Goal: Information Seeking & Learning: Check status

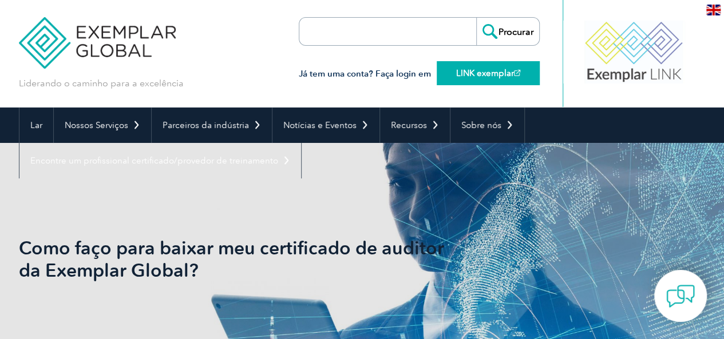
click at [485, 70] on font "LINK exemplar" at bounding box center [485, 73] width 58 height 10
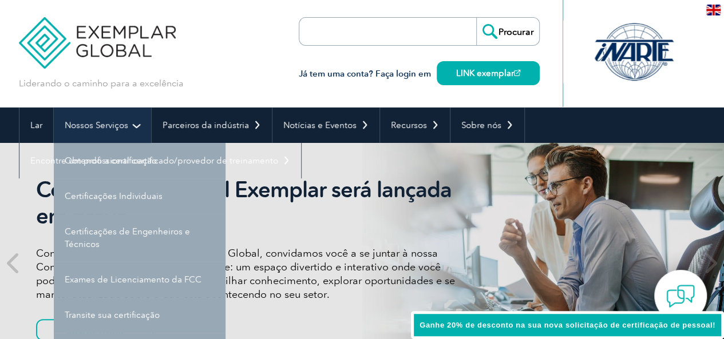
click at [96, 129] on font "Nossos Serviços" at bounding box center [97, 125] width 64 height 10
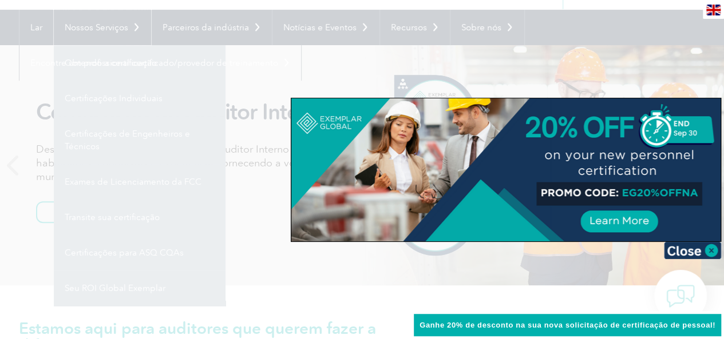
scroll to position [57, 0]
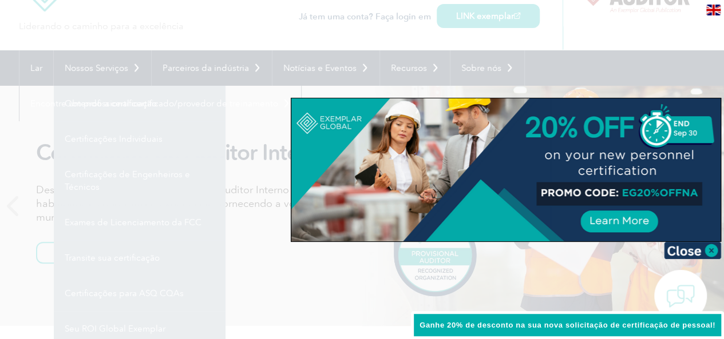
click at [97, 69] on div at bounding box center [362, 169] width 724 height 339
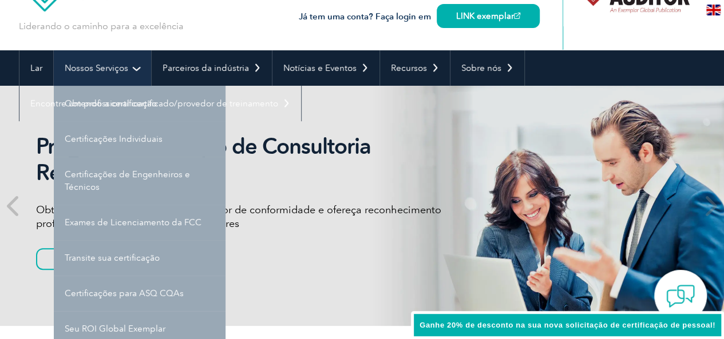
click at [100, 69] on font "Nossos Serviços" at bounding box center [97, 68] width 64 height 10
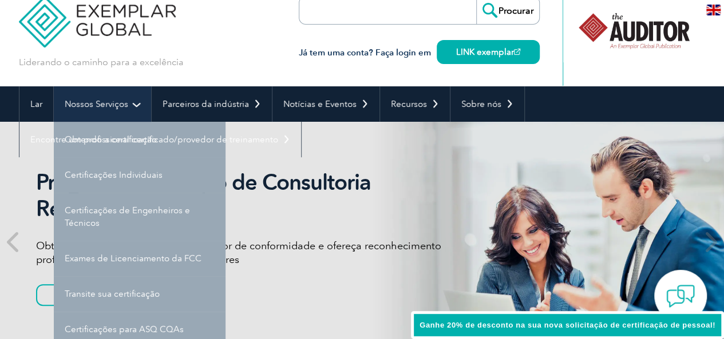
scroll to position [0, 0]
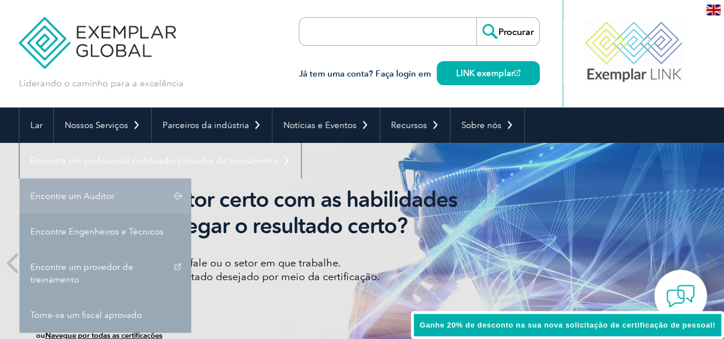
click at [100, 196] on font "Encontre um Auditor" at bounding box center [72, 196] width 84 height 10
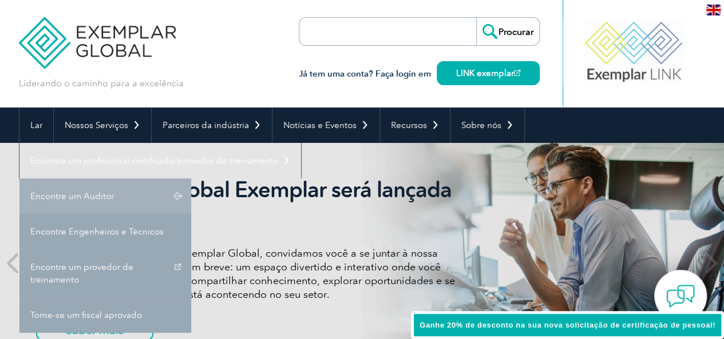
scroll to position [57, 0]
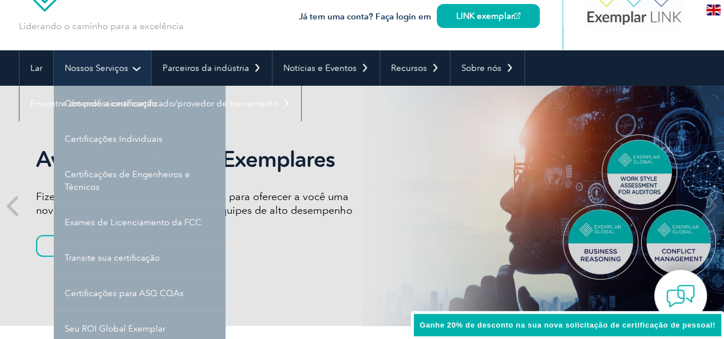
click at [136, 65] on link "Nossos Serviços" at bounding box center [102, 67] width 97 height 35
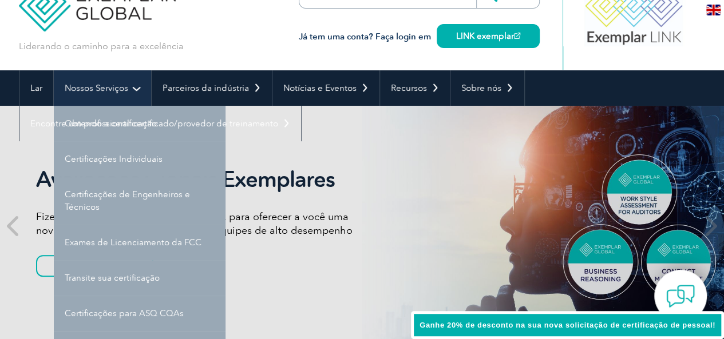
scroll to position [0, 0]
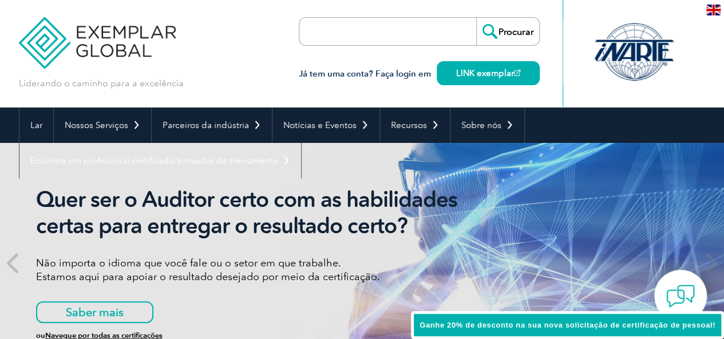
click at [359, 27] on input "search" at bounding box center [365, 31] width 120 height 27
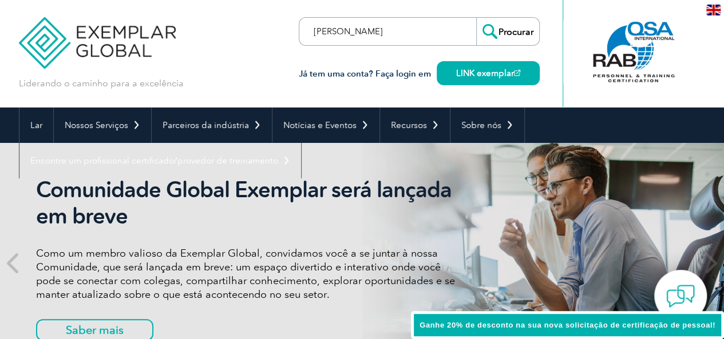
type input "marcelo tadeu de souza"
click at [513, 30] on input "Procurar" at bounding box center [507, 31] width 63 height 27
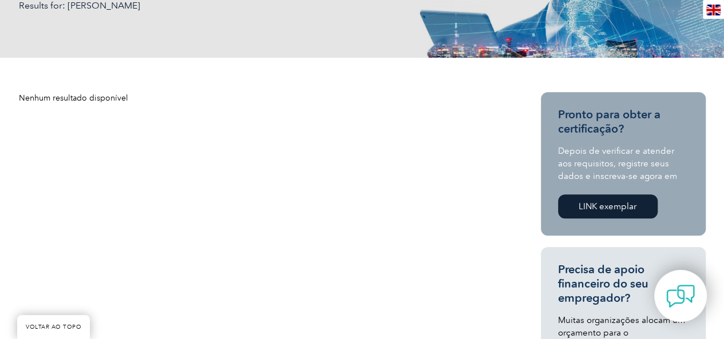
scroll to position [229, 0]
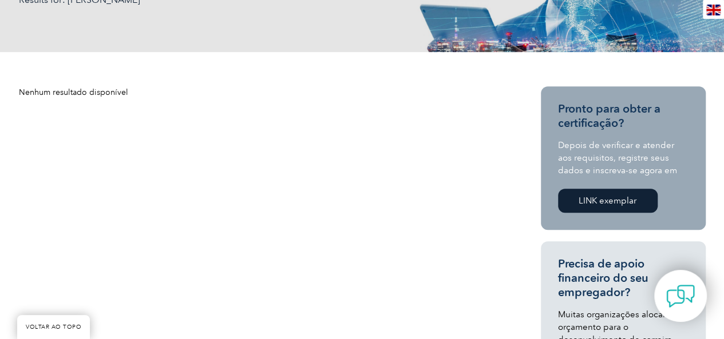
click at [600, 201] on font "LINK exemplar" at bounding box center [608, 201] width 58 height 10
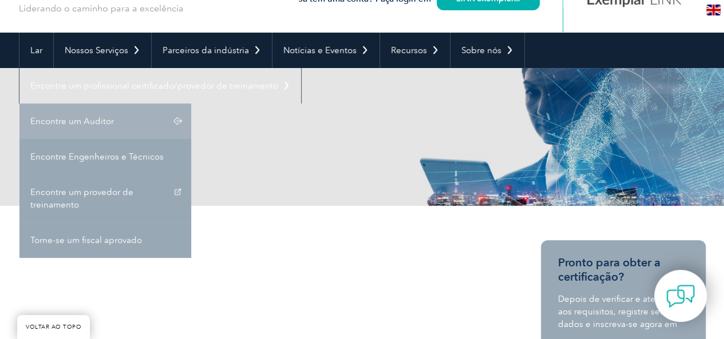
scroll to position [114, 0]
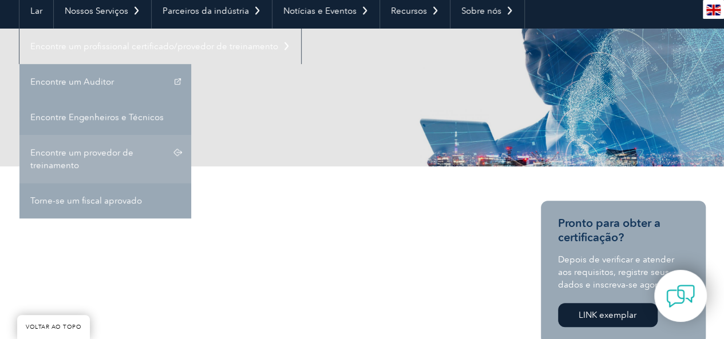
click at [94, 152] on font "Encontre um provedor de treinamento" at bounding box center [81, 159] width 103 height 23
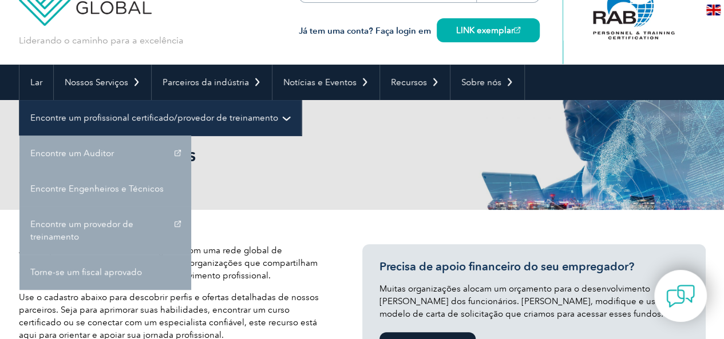
scroll to position [46, 0]
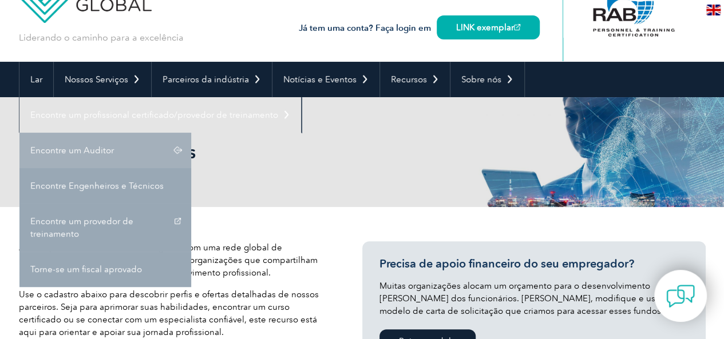
click at [109, 152] on font "Encontre um Auditor" at bounding box center [72, 150] width 84 height 10
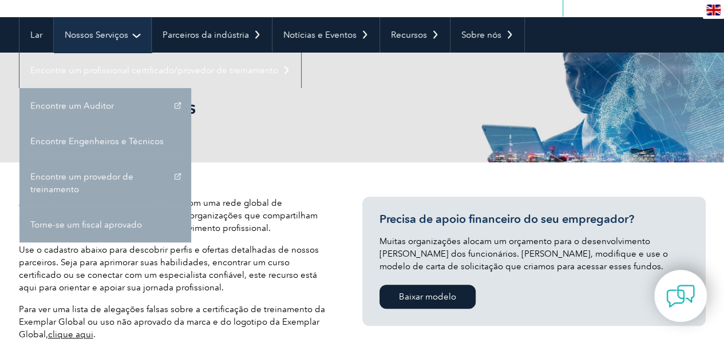
scroll to position [92, 0]
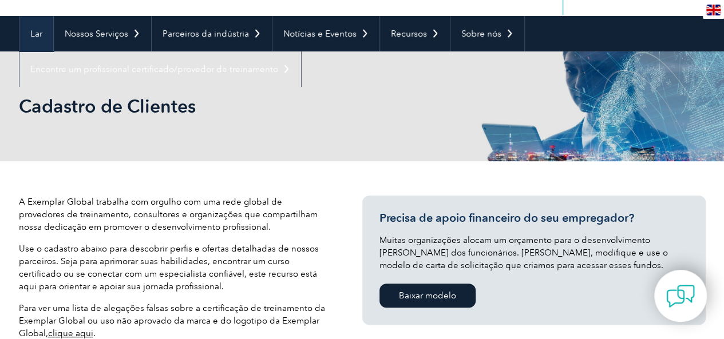
click at [38, 29] on font "Lar" at bounding box center [36, 34] width 12 height 10
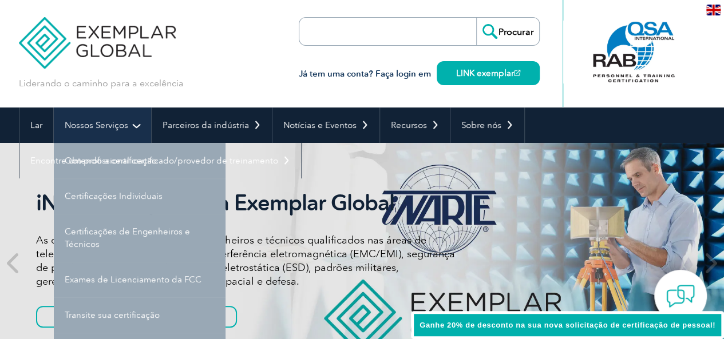
click at [89, 122] on font "Nossos Serviços" at bounding box center [97, 125] width 64 height 10
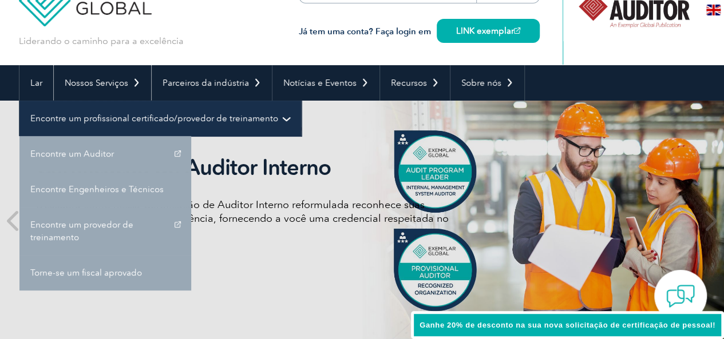
scroll to position [46, 0]
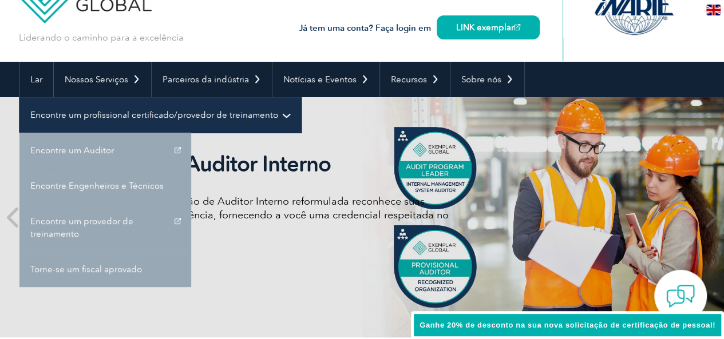
click at [96, 123] on link "Encontre um profissional certificado/provedor de treinamento" at bounding box center [160, 114] width 282 height 35
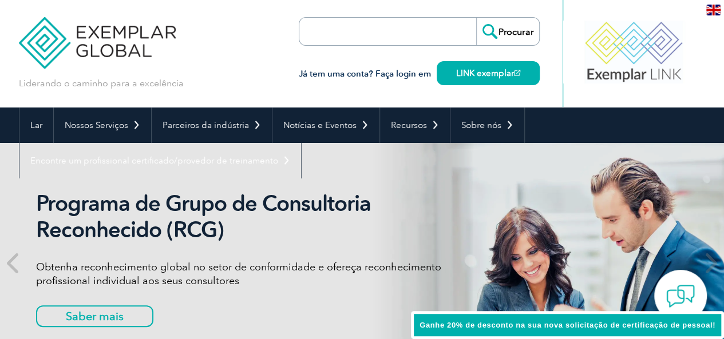
click at [393, 35] on input "search" at bounding box center [365, 31] width 120 height 27
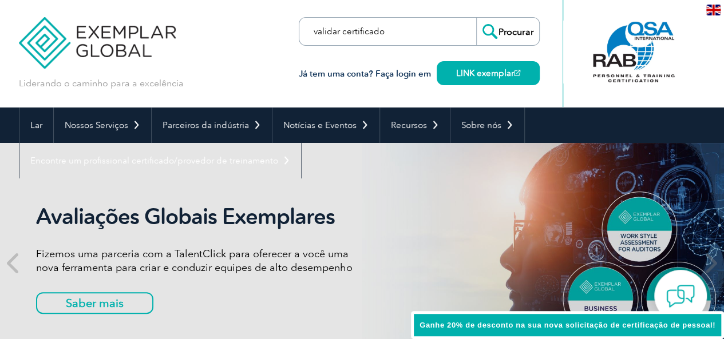
type input "validar certificado"
click at [476, 18] on input "Procurar" at bounding box center [507, 31] width 63 height 27
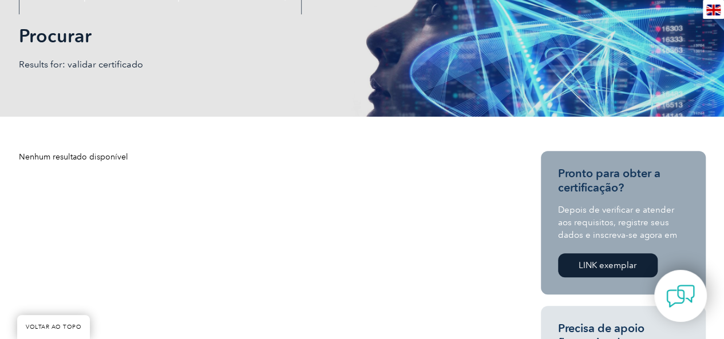
scroll to position [172, 0]
